Goal: Task Accomplishment & Management: Manage account settings

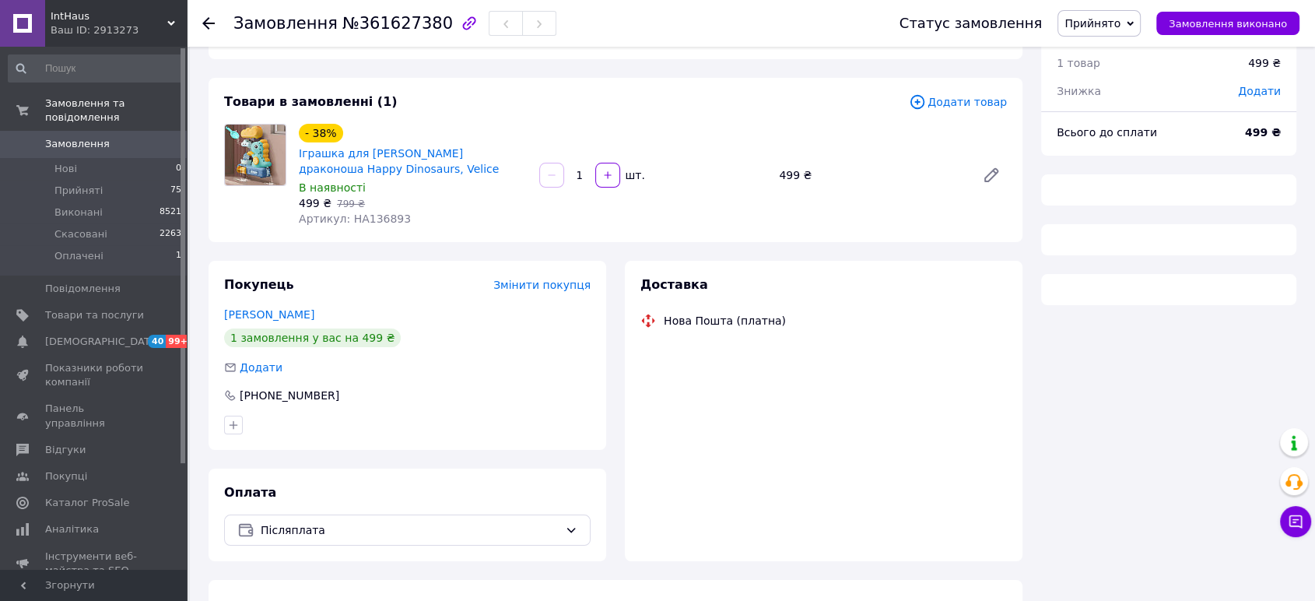
scroll to position [83, 0]
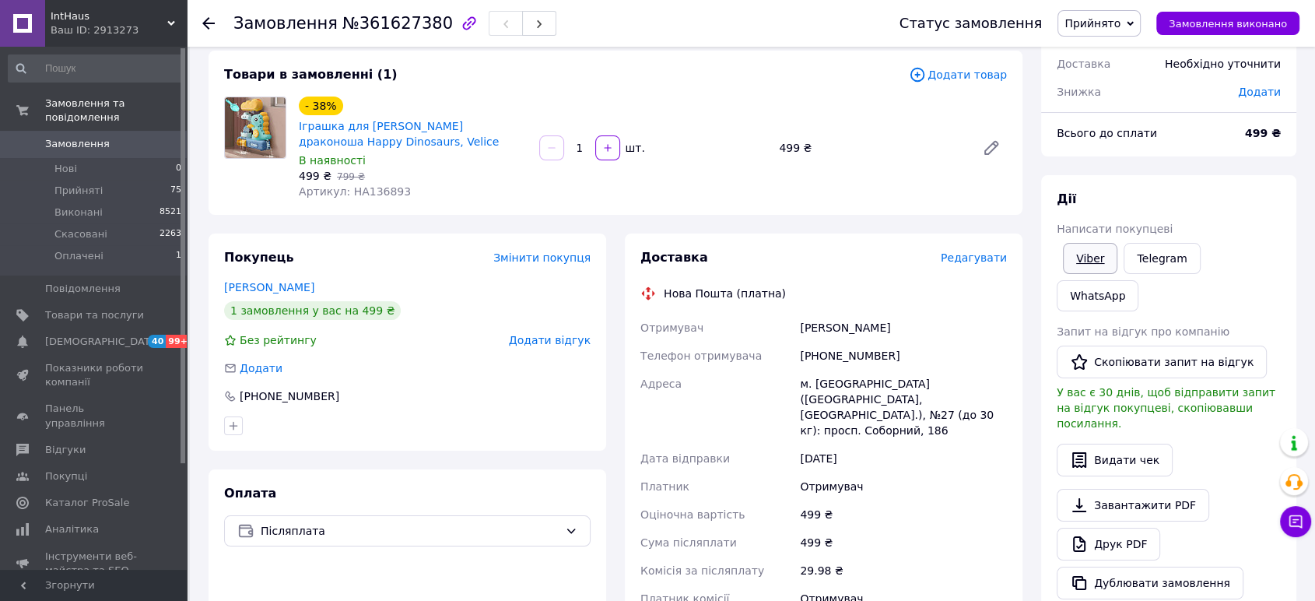
click at [1081, 253] on link "Viber" at bounding box center [1090, 258] width 54 height 31
click at [1090, 263] on link "Viber" at bounding box center [1090, 258] width 54 height 31
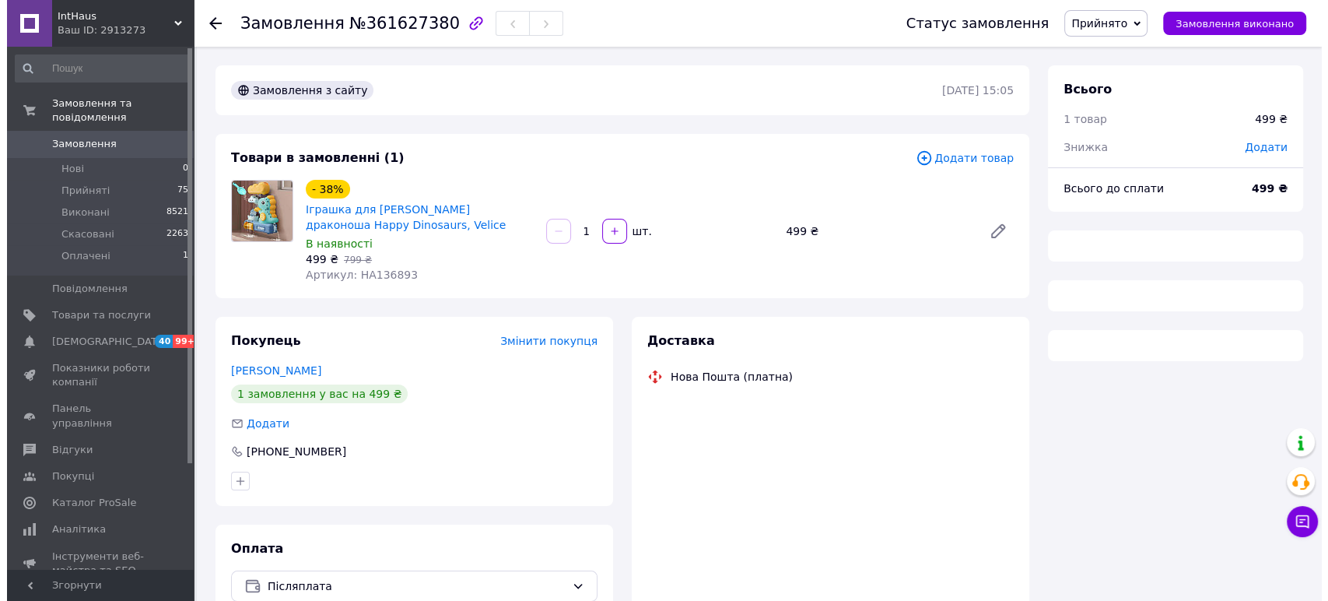
scroll to position [83, 0]
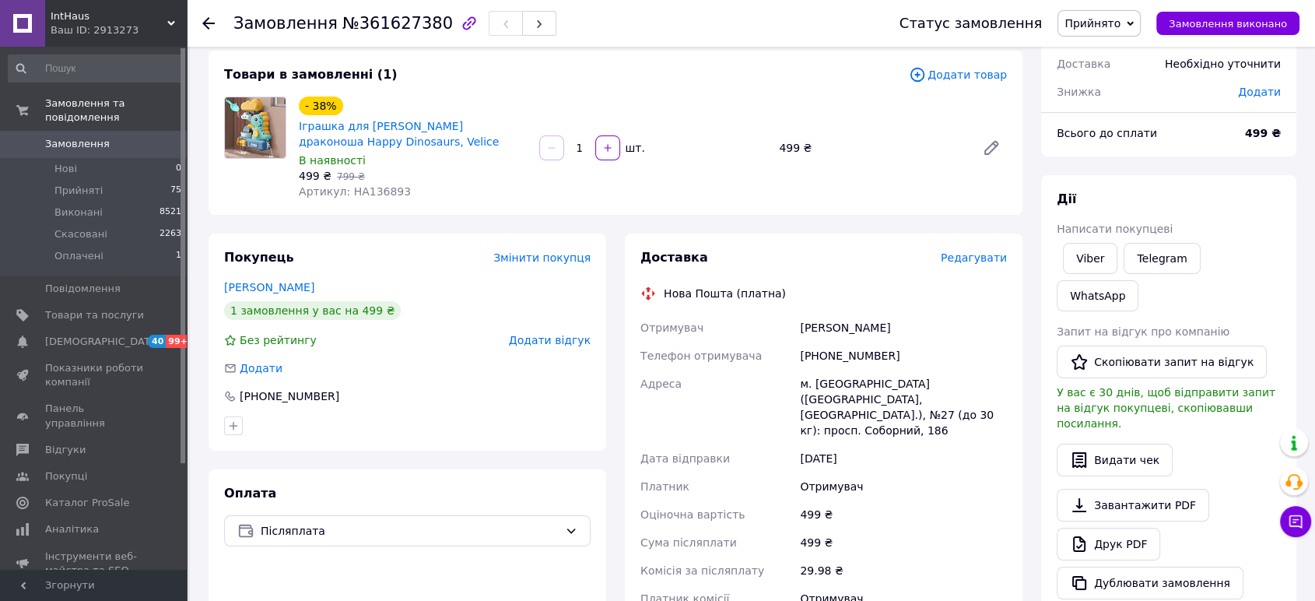
click at [977, 254] on span "Редагувати" at bounding box center [973, 257] width 66 height 12
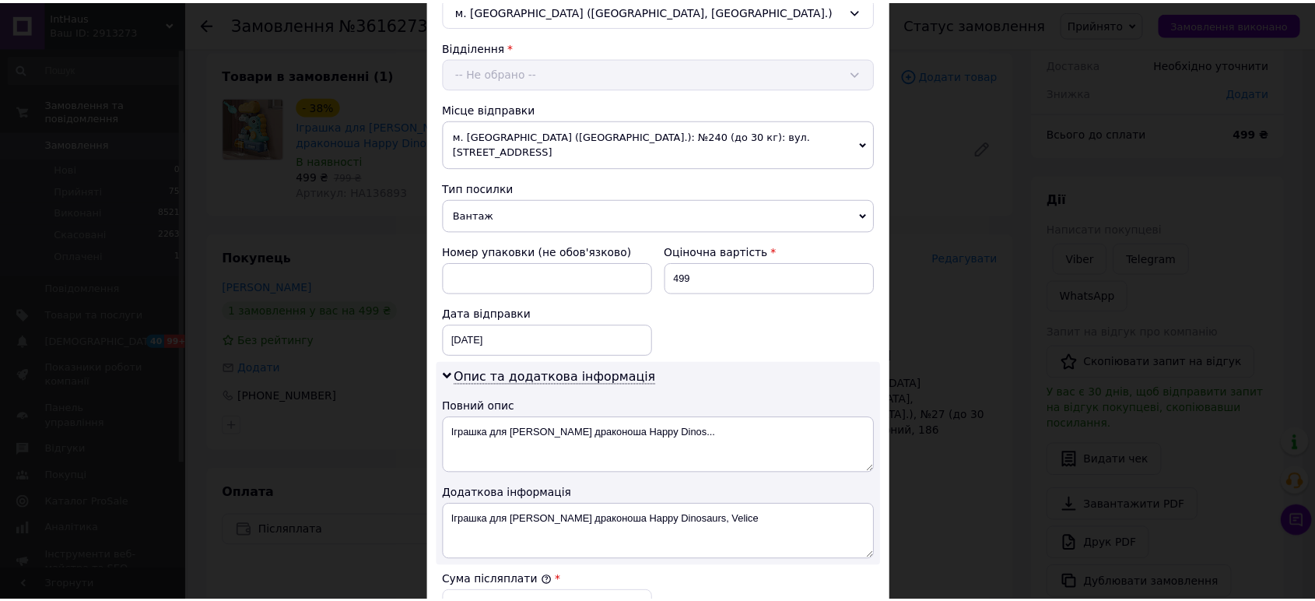
scroll to position [757, 0]
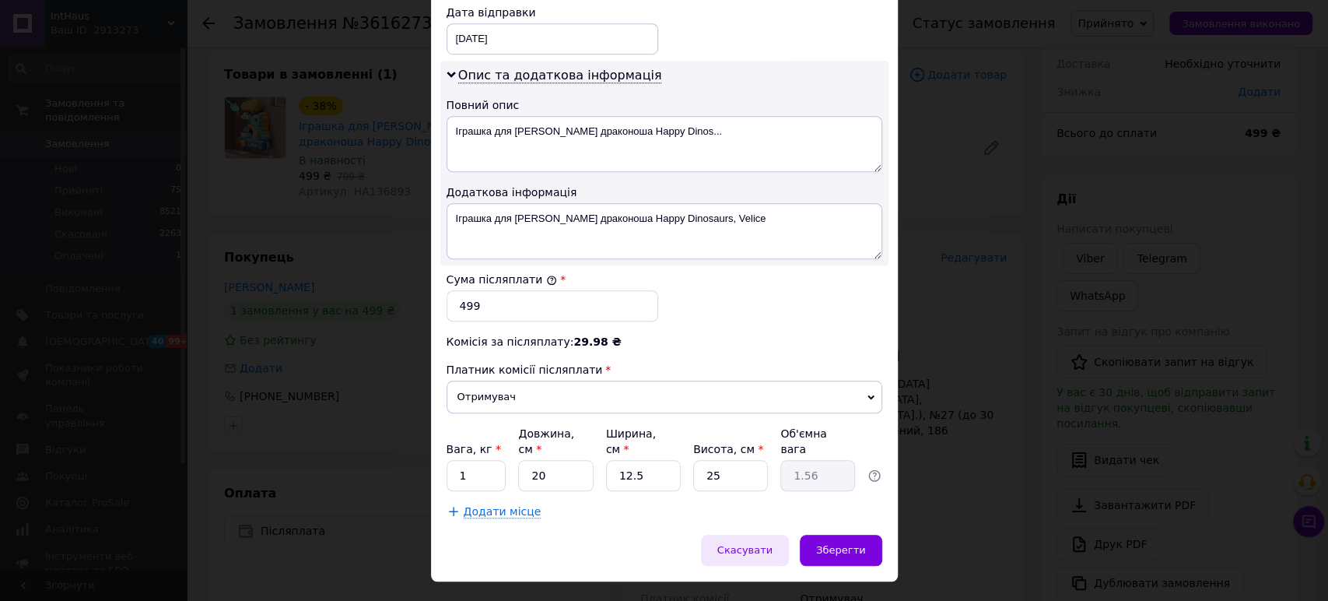
click at [756, 544] on span "Скасувати" at bounding box center [744, 550] width 55 height 12
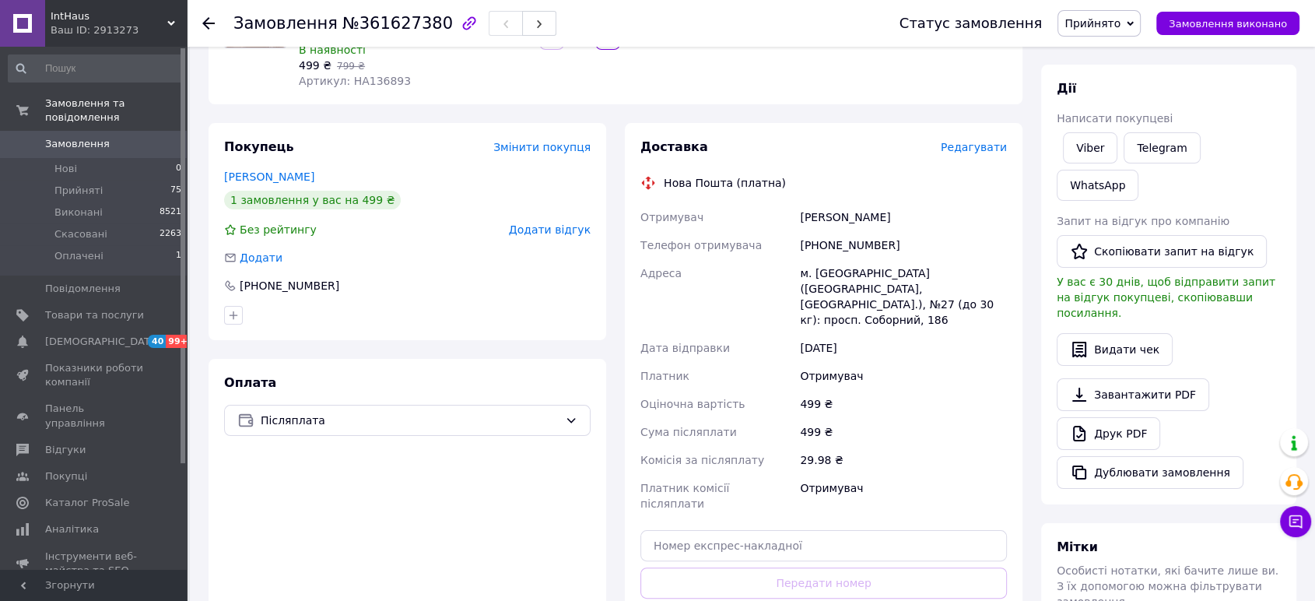
scroll to position [256, 0]
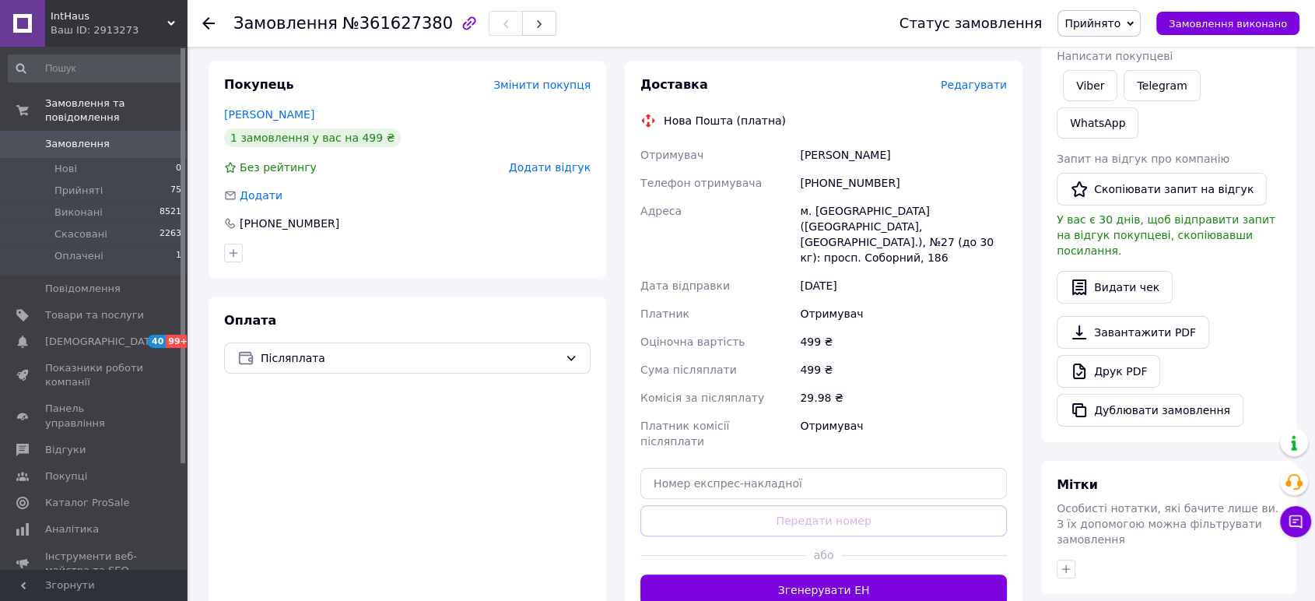
click at [834, 538] on div "або" at bounding box center [823, 555] width 366 height 38
click at [830, 574] on button "Згенерувати ЕН" at bounding box center [823, 589] width 366 height 31
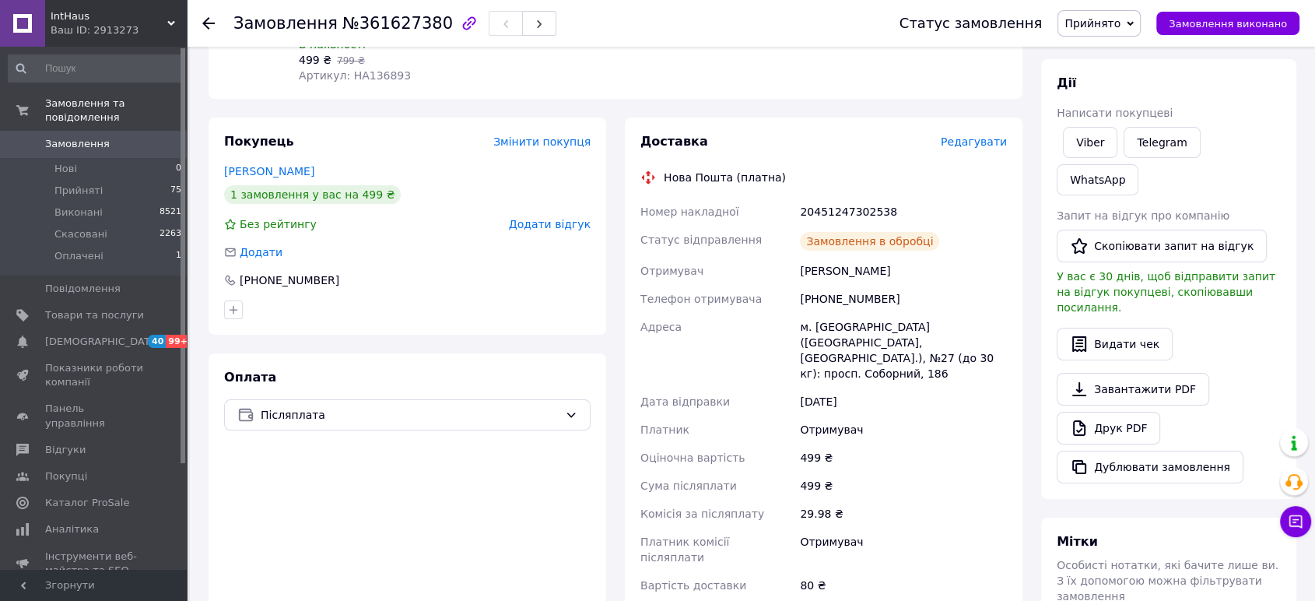
scroll to position [170, 0]
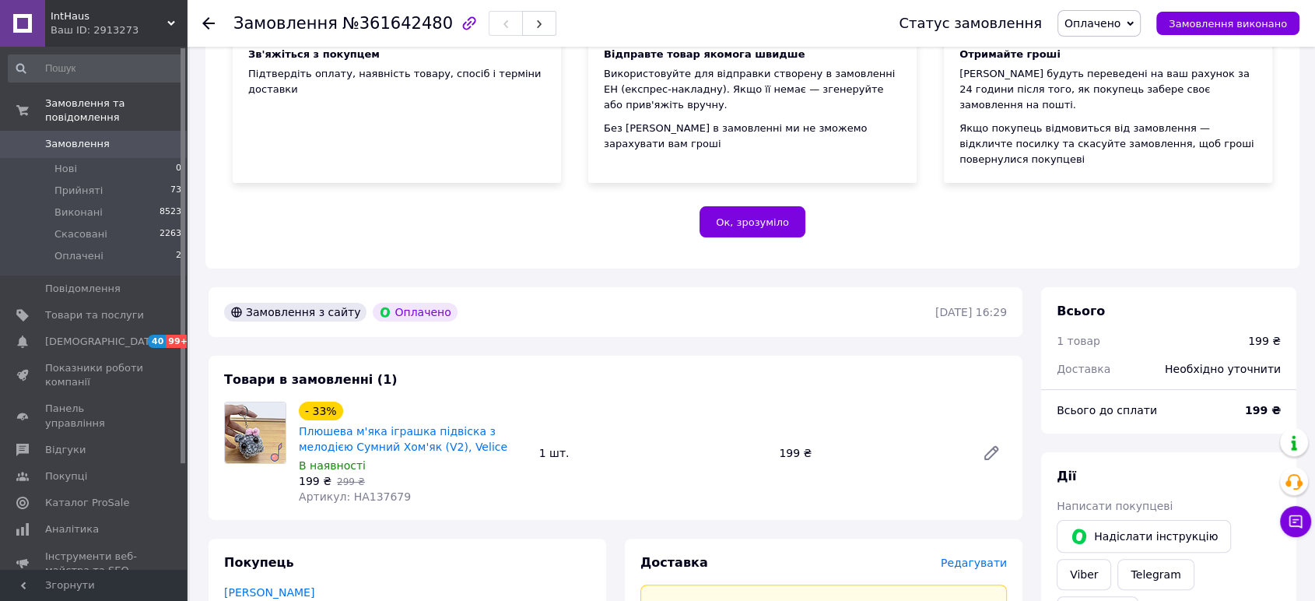
scroll to position [345, 0]
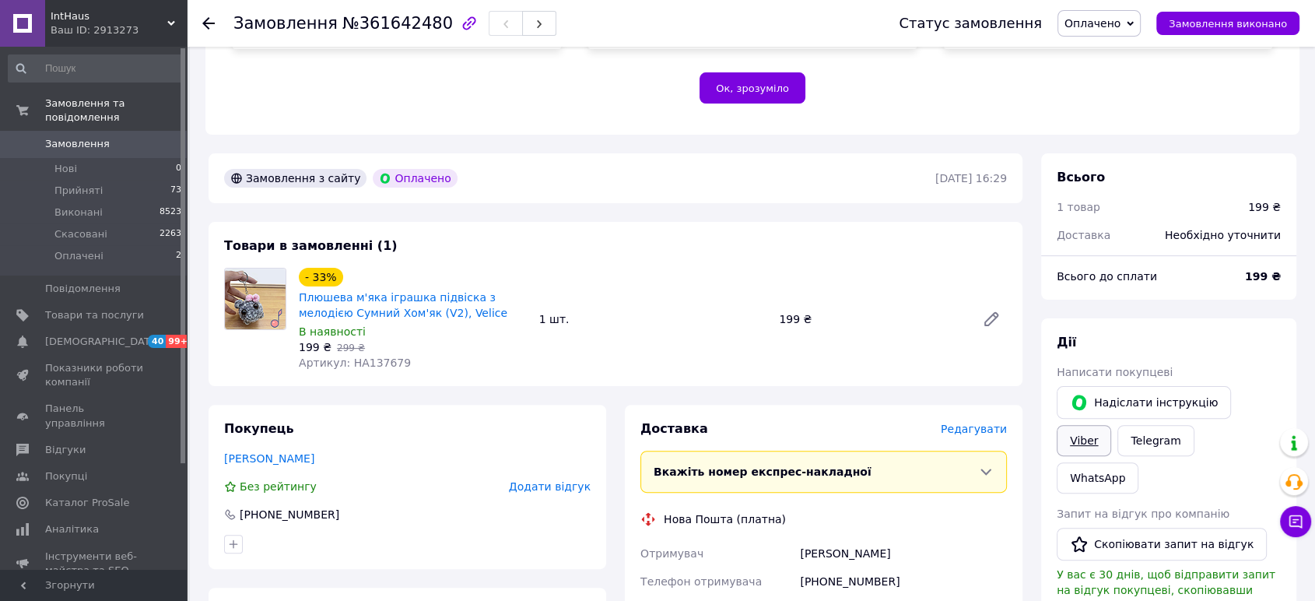
click at [1111, 425] on link "Viber" at bounding box center [1083, 440] width 54 height 31
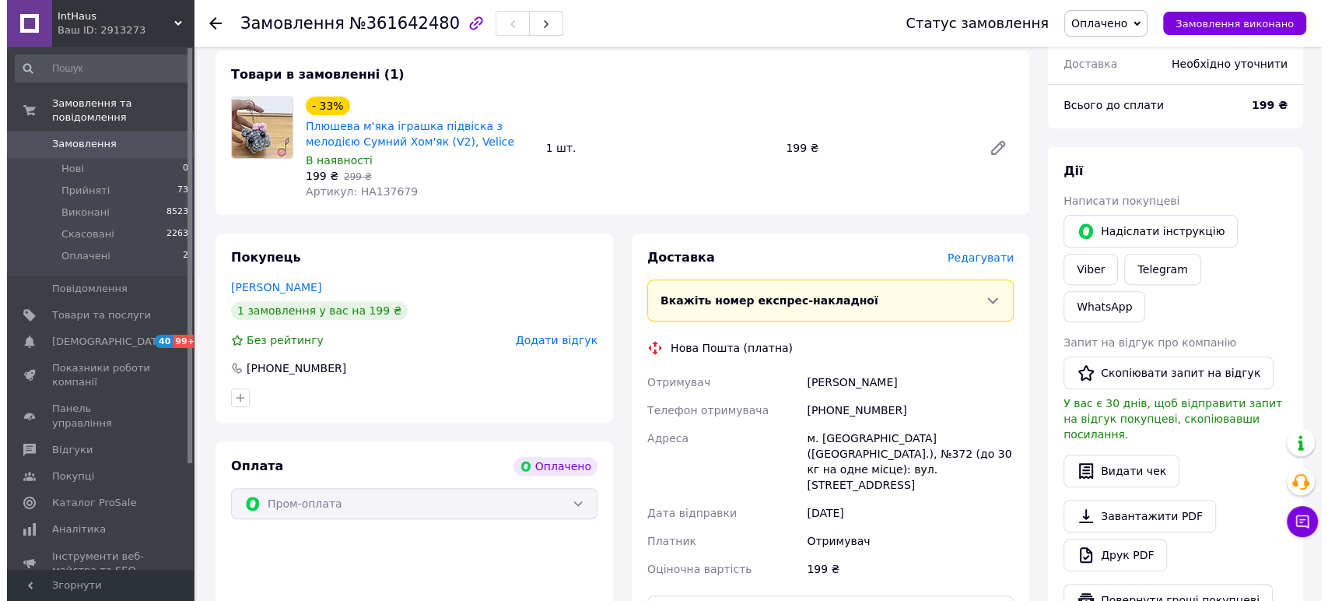
scroll to position [518, 0]
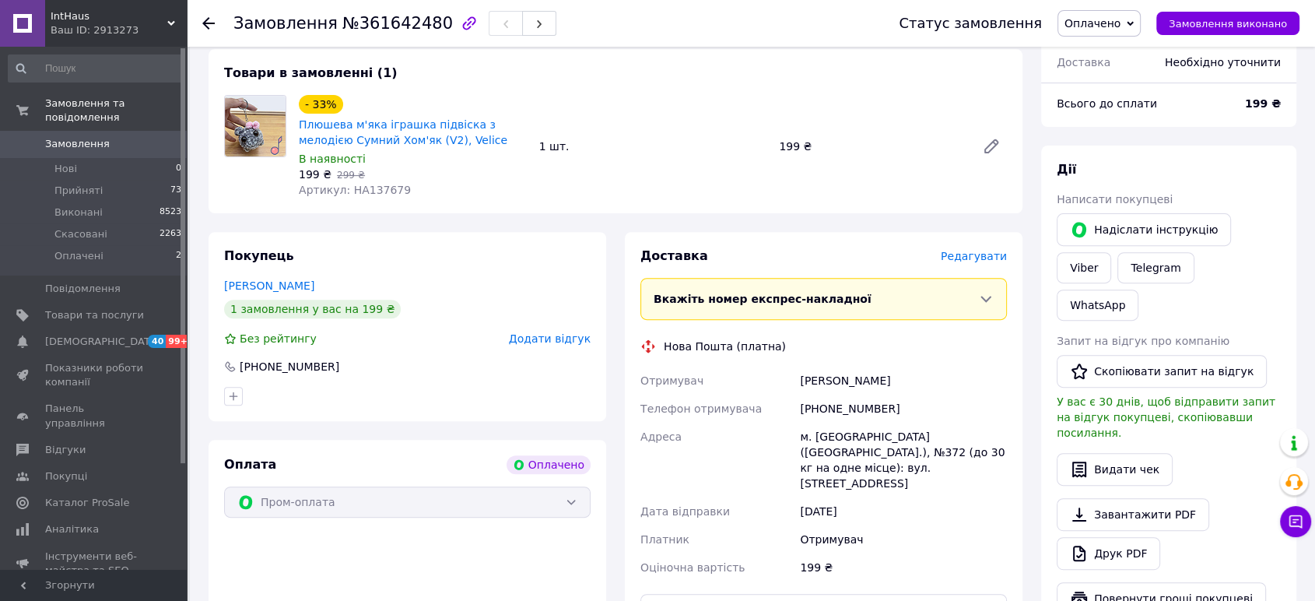
click at [958, 250] on span "Редагувати" at bounding box center [973, 256] width 66 height 12
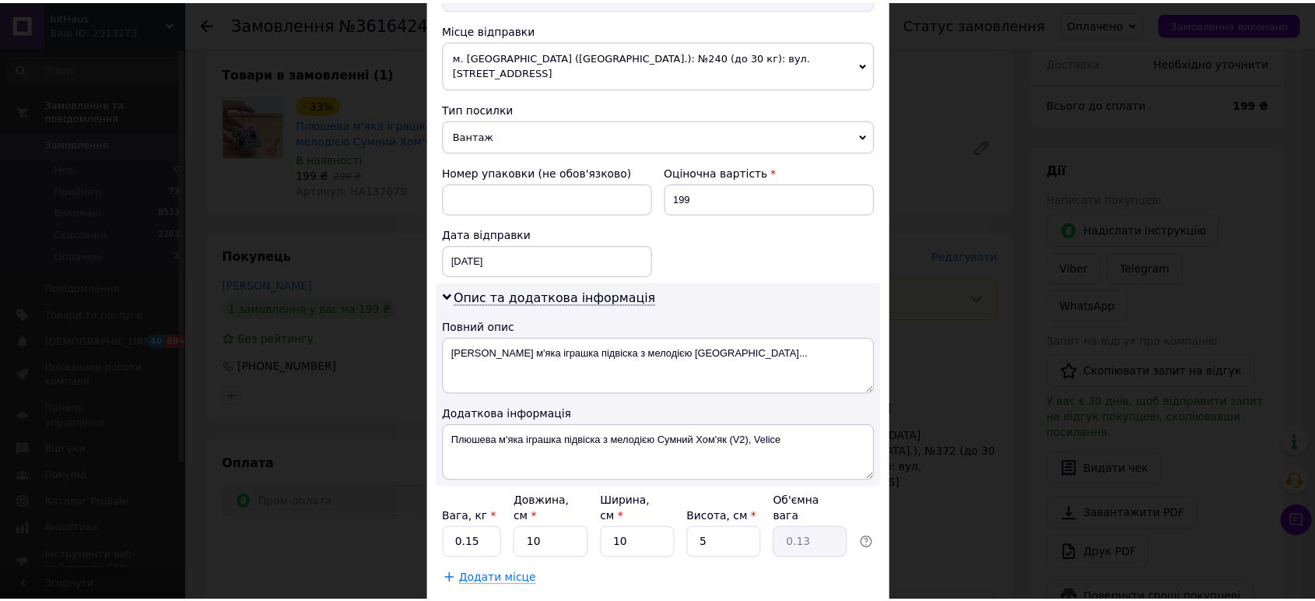
scroll to position [604, 0]
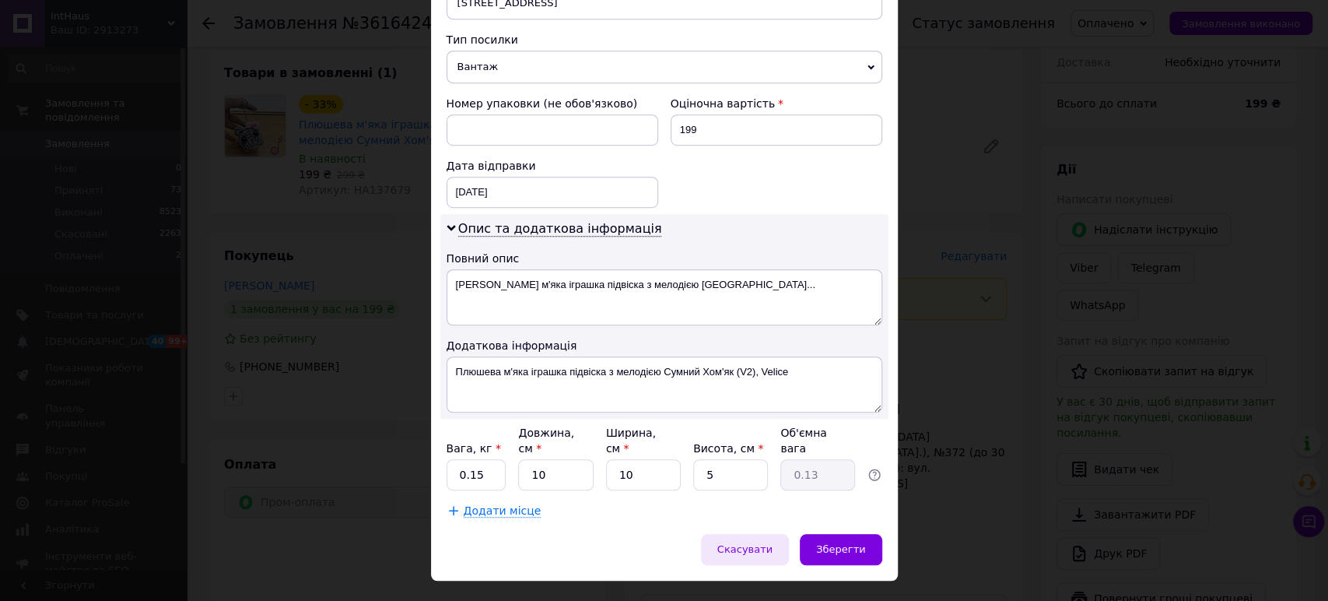
click at [757, 543] on span "Скасувати" at bounding box center [744, 549] width 55 height 12
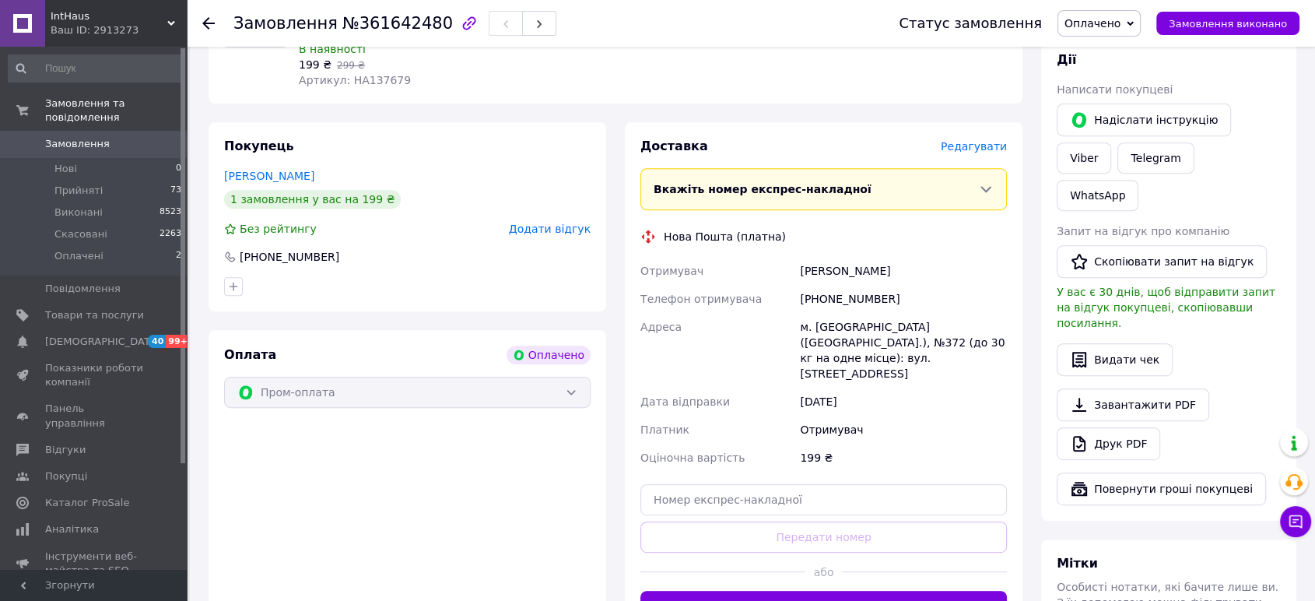
scroll to position [691, 0]
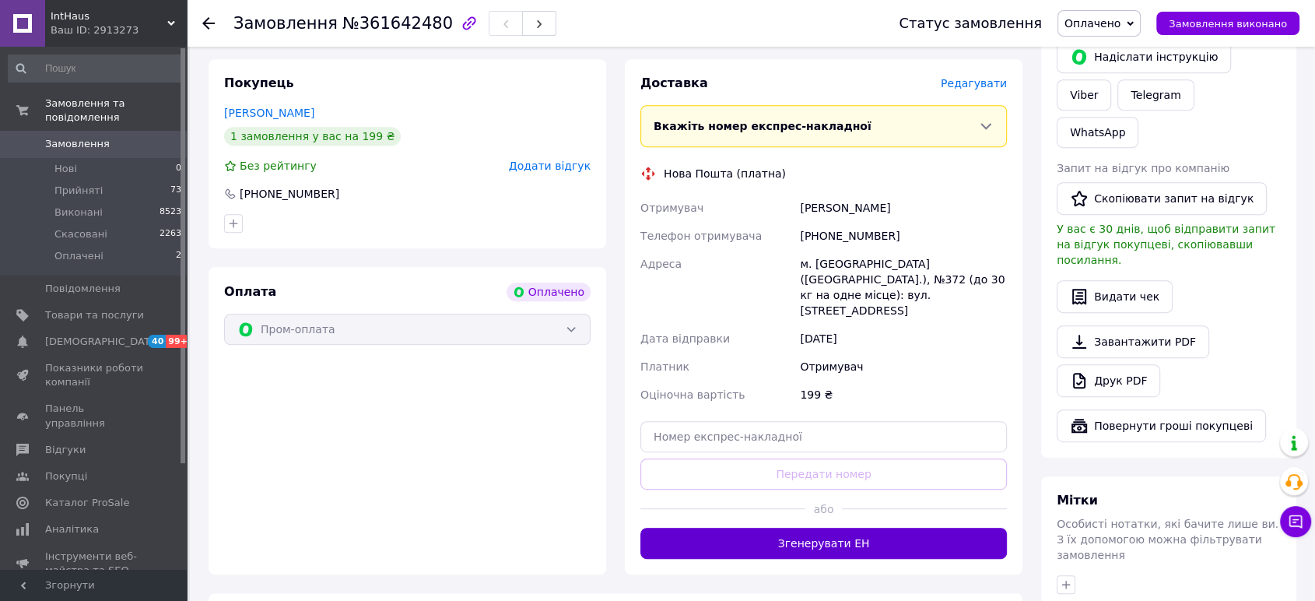
click at [815, 527] on button "Згенерувати ЕН" at bounding box center [823, 542] width 366 height 31
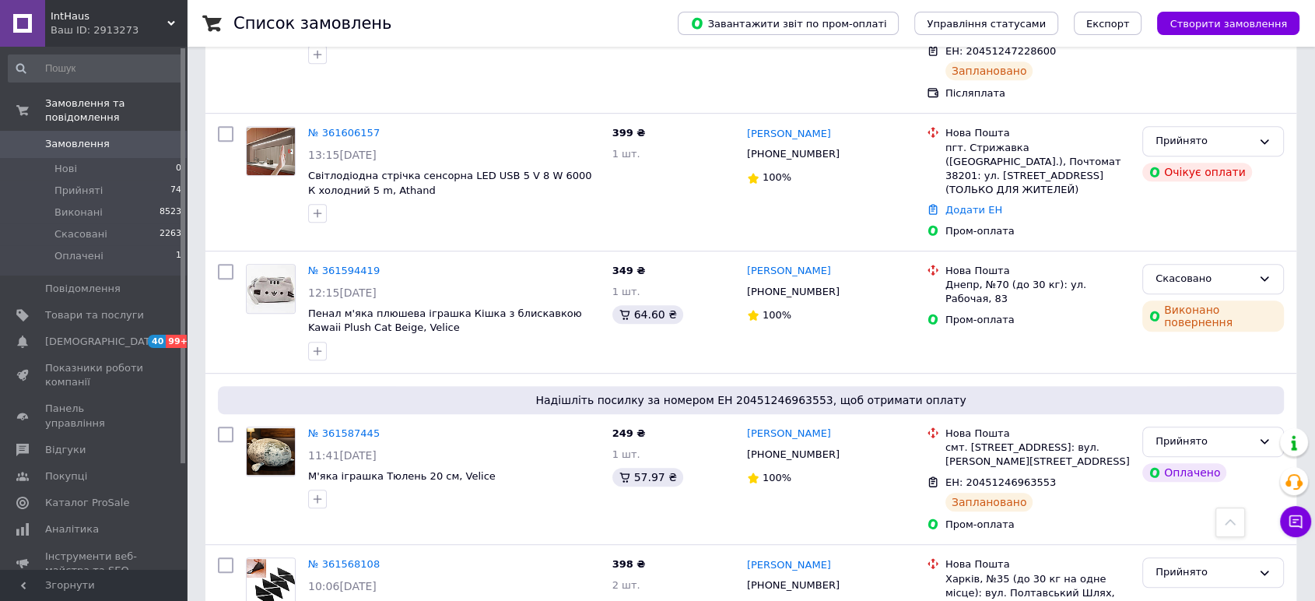
scroll to position [1907, 0]
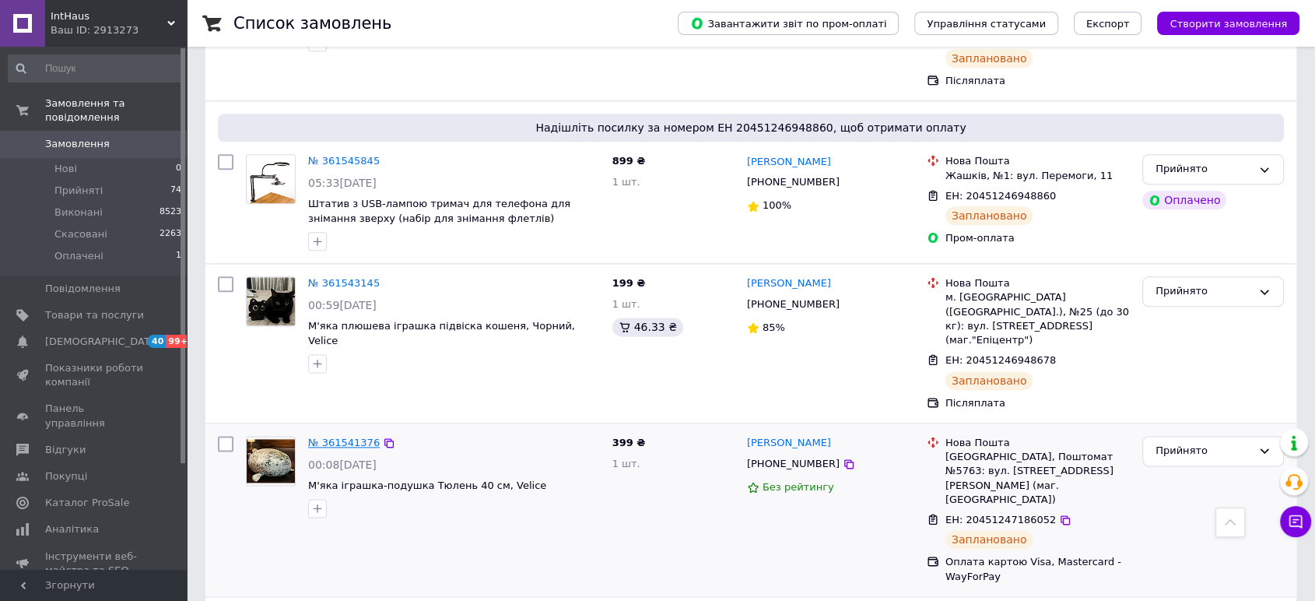
click at [323, 436] on link "№ 361541376" at bounding box center [344, 442] width 72 height 12
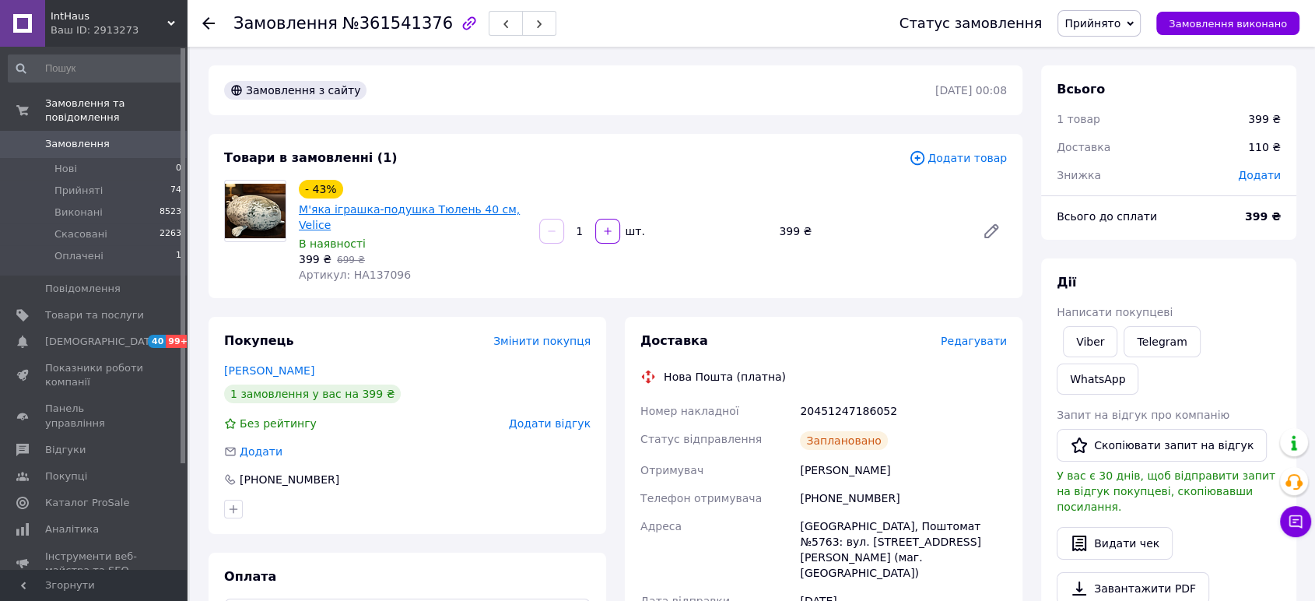
click at [445, 215] on link "М'яка іграшка-подушка Тюлень 40 см, Velice" at bounding box center [409, 217] width 221 height 28
click at [86, 131] on link "Замовлення 0" at bounding box center [95, 144] width 191 height 26
